Goal: Task Accomplishment & Management: Use online tool/utility

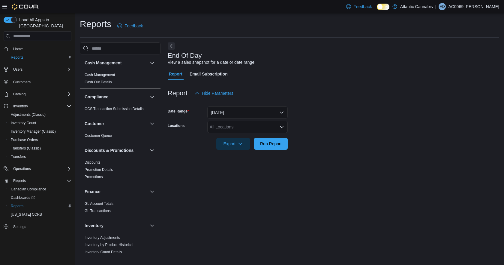
click at [258, 125] on div "All Locations" at bounding box center [248, 127] width 80 height 12
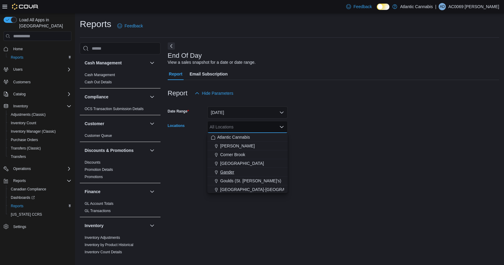
click at [229, 171] on span "Gander" at bounding box center [227, 172] width 14 height 6
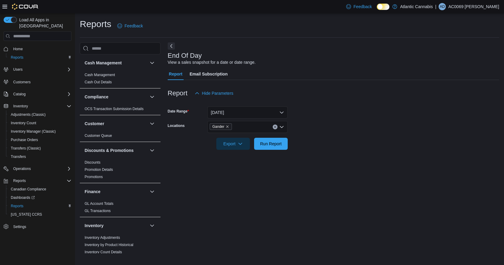
click at [383, 153] on div at bounding box center [334, 153] width 332 height 7
click at [279, 145] on span "Run Report" at bounding box center [271, 143] width 22 height 6
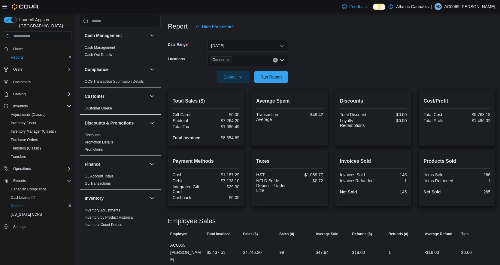
scroll to position [131, 0]
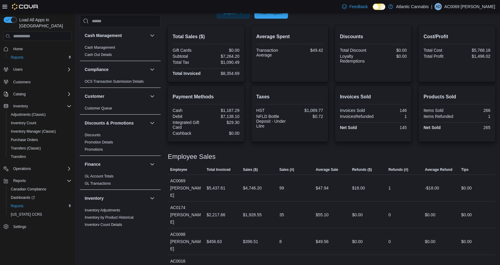
click at [296, 135] on div "Taxes HST $1,089.77 NFLD Bottle Deposit - Under Litre $0.72" at bounding box center [289, 114] width 67 height 46
click at [276, 18] on span "Run Report" at bounding box center [271, 12] width 26 height 12
click at [145, 68] on div "Load All Apps in [GEOGRAPHIC_DATA] Home Reports Users Customers Catalog Invento…" at bounding box center [250, 84] width 500 height 404
